Goal: Task Accomplishment & Management: Manage account settings

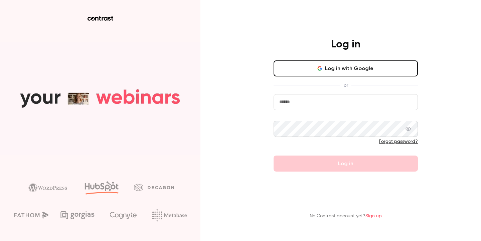
click at [314, 70] on button "Log in with Google" at bounding box center [346, 68] width 144 height 16
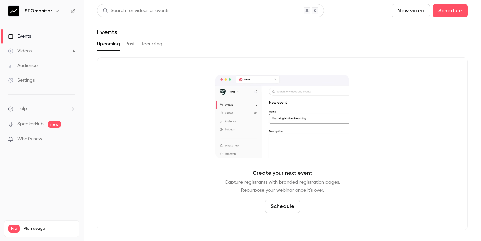
click at [44, 50] on link "Videos 4" at bounding box center [42, 51] width 84 height 15
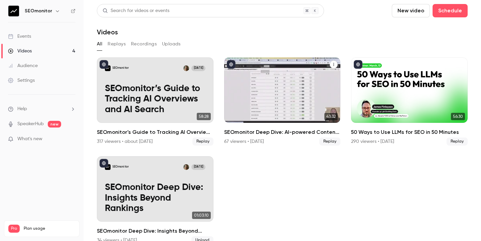
click at [296, 133] on h2 "SEOmonitor Deep Dive: AI-powered Content Marketing Workflows" at bounding box center [282, 132] width 117 height 8
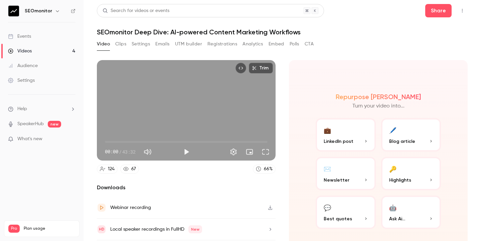
click at [462, 8] on icon "Top Bar Actions" at bounding box center [462, 10] width 5 height 5
click at [444, 30] on div "Unpublish from Channel" at bounding box center [436, 27] width 53 height 7
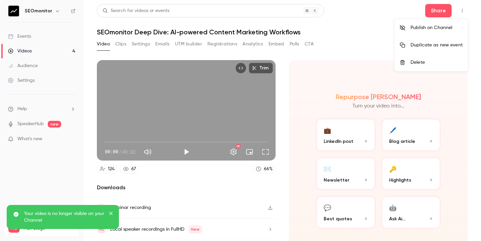
click at [331, 22] on div at bounding box center [240, 120] width 481 height 241
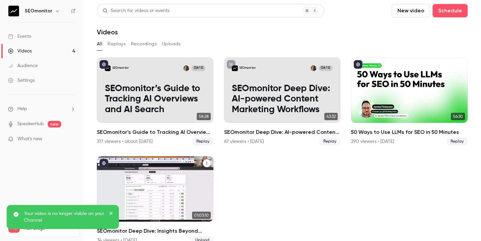
click at [201, 204] on p "SEOmonitor Deep Dive: Insights Beyond Rankings" at bounding box center [155, 198] width 101 height 32
